Goal: Task Accomplishment & Management: Use online tool/utility

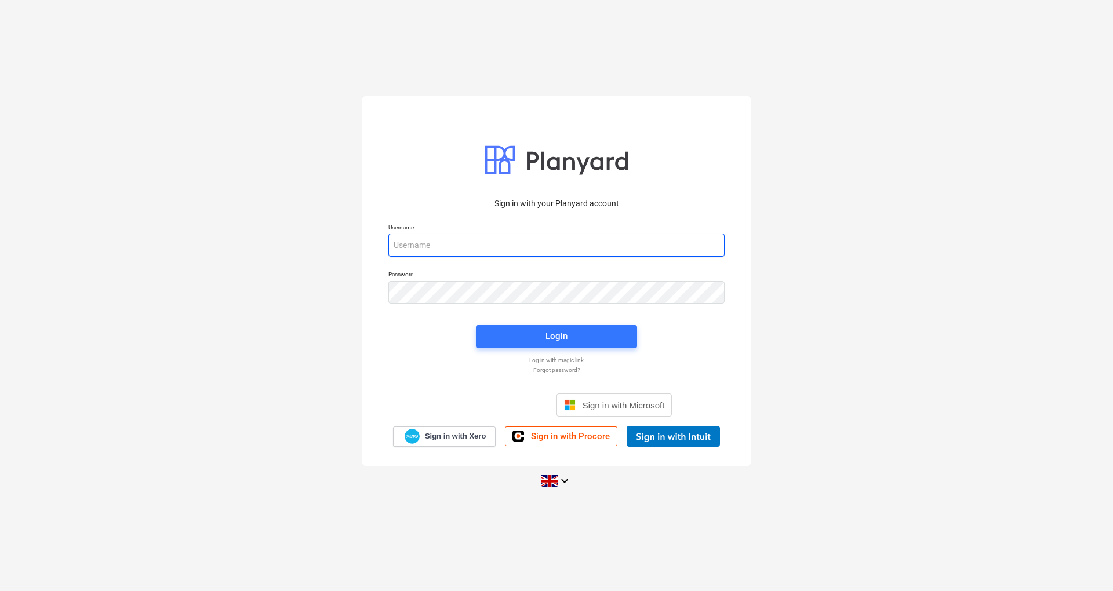
click at [521, 248] on input "email" at bounding box center [556, 245] width 336 height 23
type input "[EMAIL_ADDRESS][DOMAIN_NAME]"
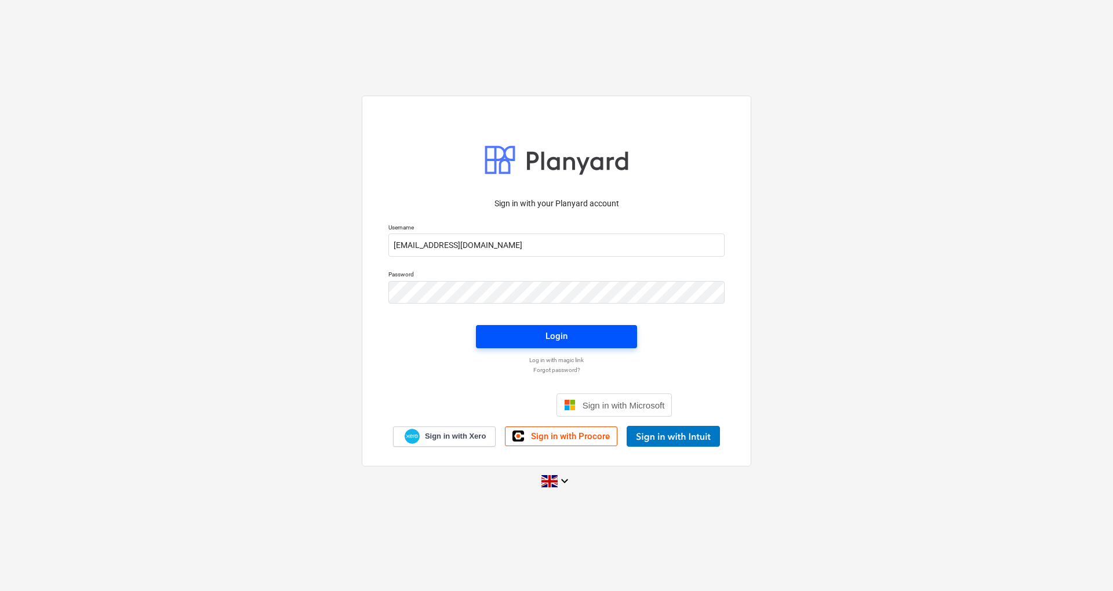
click at [555, 343] on div "Login" at bounding box center [556, 336] width 22 height 15
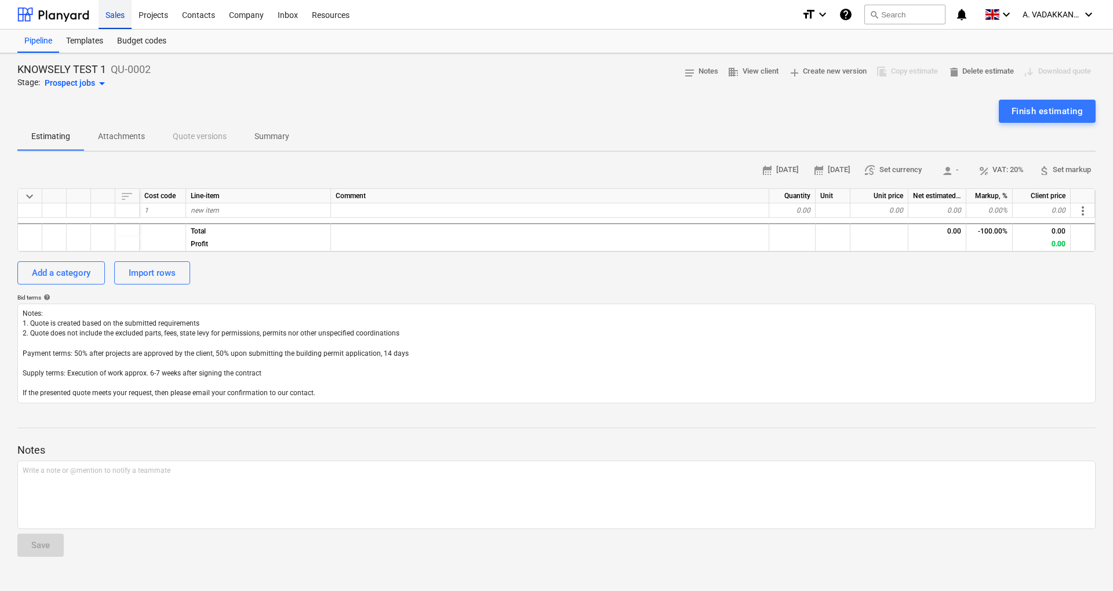
click at [103, 9] on div "Sales" at bounding box center [115, 14] width 33 height 30
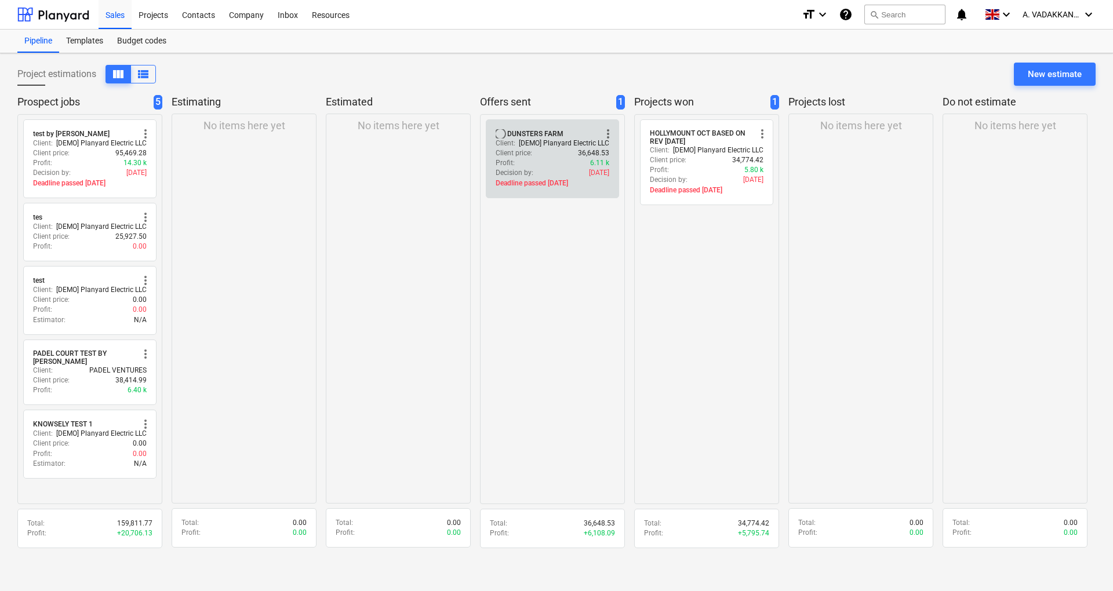
click at [533, 154] on div "Client price : 36,648.53" at bounding box center [553, 153] width 114 height 10
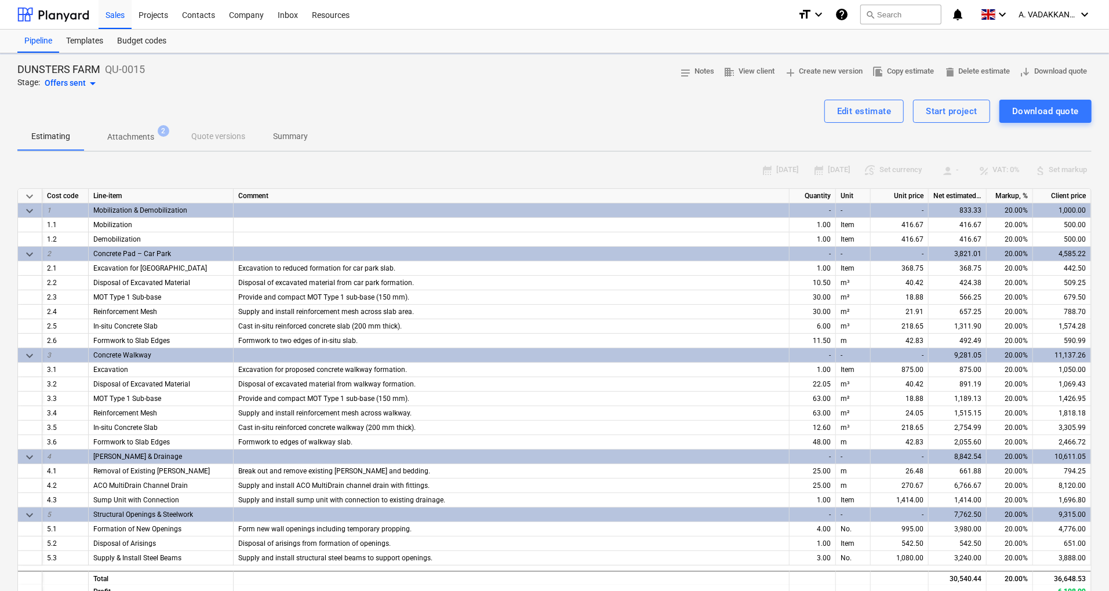
type textarea "x"
